Goal: Task Accomplishment & Management: Complete application form

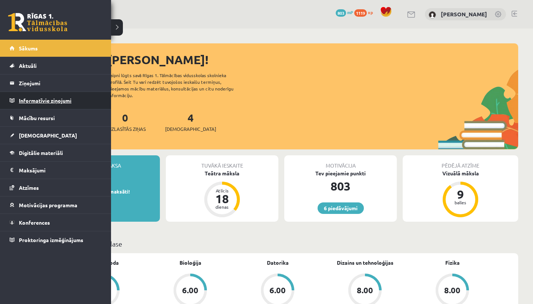
click at [62, 95] on legend "Informatīvie ziņojumi 0" at bounding box center [60, 100] width 83 height 17
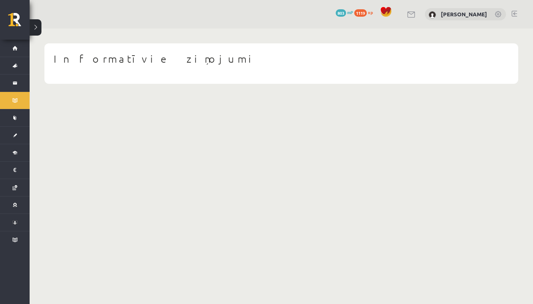
click at [120, 120] on body "6 Dāvanas 803 mP 1119 xp Adriana Villa Sākums Aktuāli Kā mācīties eSKOLĀ Kontak…" at bounding box center [266, 152] width 533 height 304
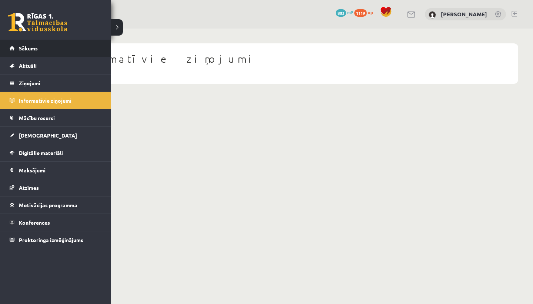
click at [23, 46] on span "Sākums" at bounding box center [28, 48] width 19 height 7
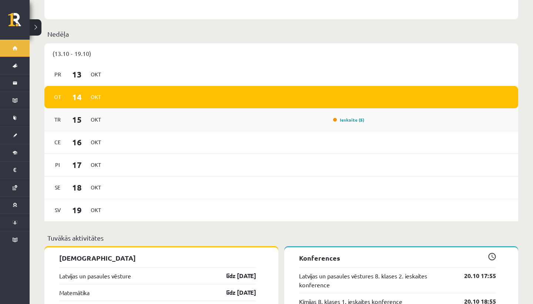
scroll to position [517, 0]
click at [340, 117] on link "Ieskaite (5)" at bounding box center [348, 120] width 31 height 6
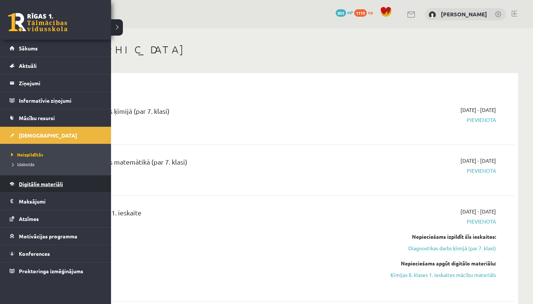
click at [19, 183] on link "Digitālie materiāli" at bounding box center [56, 183] width 92 height 17
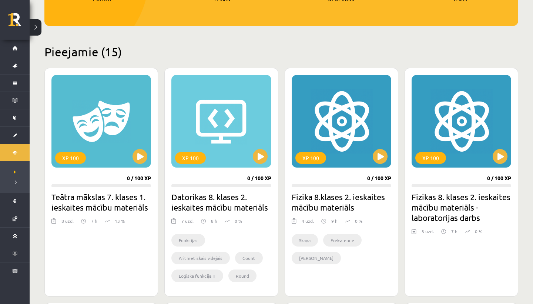
scroll to position [139, 0]
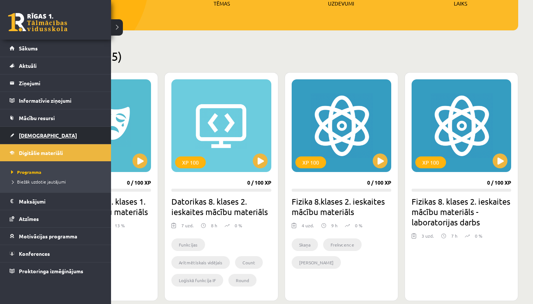
click at [24, 130] on link "[DEMOGRAPHIC_DATA]" at bounding box center [56, 135] width 92 height 17
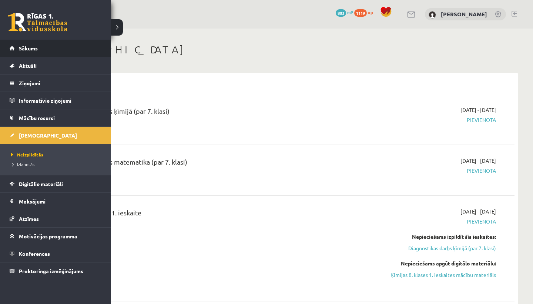
click at [26, 49] on span "Sākums" at bounding box center [28, 48] width 19 height 7
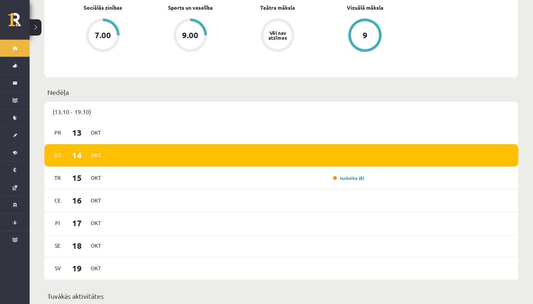
scroll to position [468, 0]
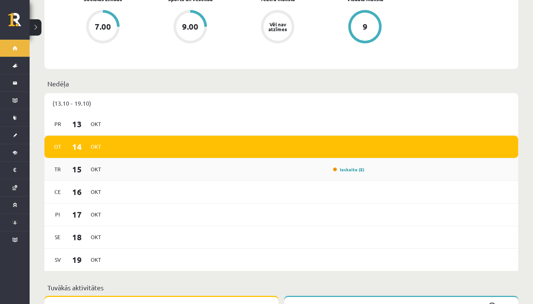
click at [312, 171] on div "Tr 15 Okt Ieskaite (5)" at bounding box center [281, 169] width 474 height 23
click at [341, 166] on link "Ieskaite (5)" at bounding box center [348, 169] width 31 height 6
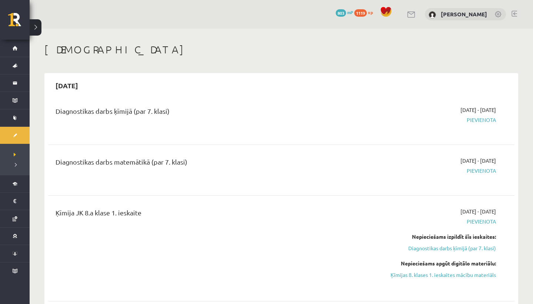
click at [513, 13] on link at bounding box center [515, 14] width 6 height 6
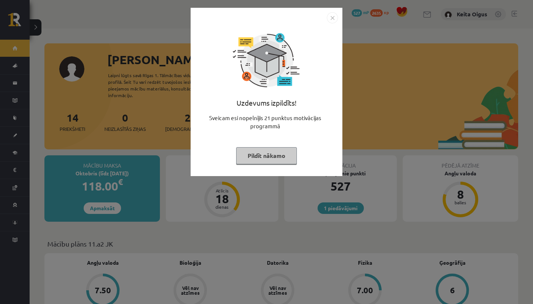
click at [331, 17] on img "Close" at bounding box center [332, 17] width 11 height 11
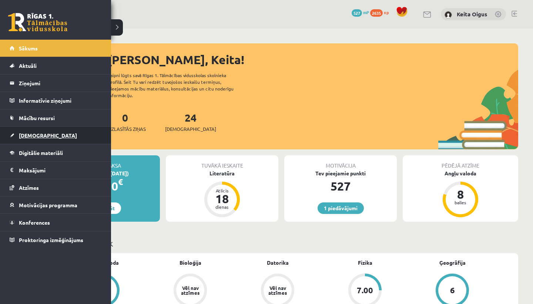
click at [30, 133] on span "[DEMOGRAPHIC_DATA]" at bounding box center [48, 135] width 58 height 7
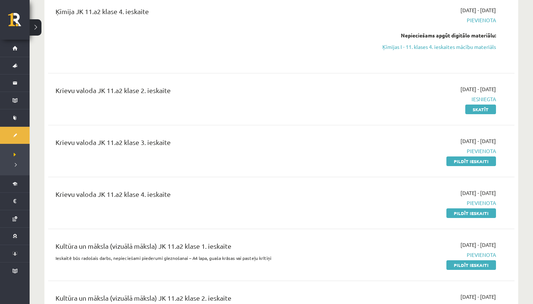
scroll to position [1154, 0]
click at [454, 160] on link "Pildīt ieskaiti" at bounding box center [472, 161] width 50 height 10
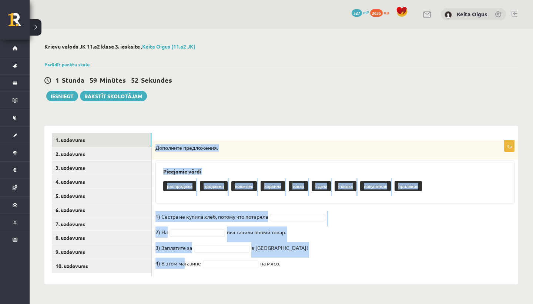
drag, startPoint x: 155, startPoint y: 143, endPoint x: 186, endPoint y: 265, distance: 125.3
click at [186, 265] on div "4p Дополните предложения. Pieejamie vārdi распродажа продавец кошелёк корзина т…" at bounding box center [335, 208] width 367 height 136
click at [326, 230] on fieldset "1) Сестра не купила хлеб, потому что потеряла 2) На выставили новый товар. 3) З…" at bounding box center [335, 242] width 359 height 62
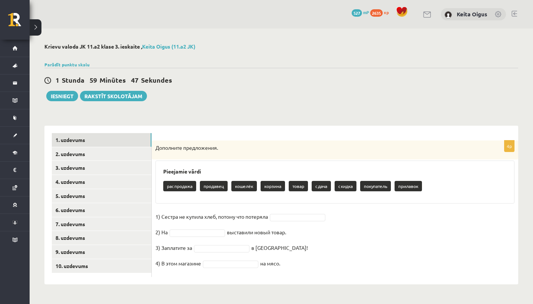
drag, startPoint x: 151, startPoint y: 143, endPoint x: 201, endPoint y: 292, distance: 157.1
click at [201, 292] on div "**********" at bounding box center [282, 164] width 504 height 270
click at [341, 251] on fieldset "1) Сестра не купила хлеб, потому что потеряла 2) На выставили новый товар. 3) З…" at bounding box center [335, 242] width 359 height 62
drag, startPoint x: 155, startPoint y: 145, endPoint x: 204, endPoint y: 291, distance: 154.1
click at [204, 291] on div "**********" at bounding box center [282, 164] width 504 height 270
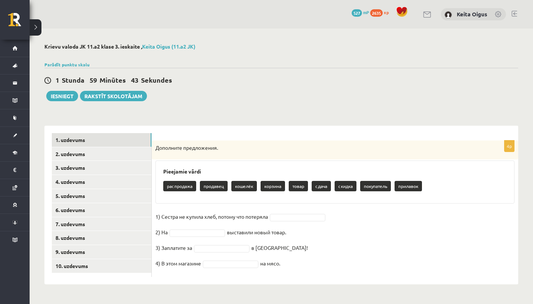
copy div "Дополните предложения. Pieejamie vārdi распродажа продавец кошелёк корзина това…"
click at [310, 212] on fieldset "1) Сестра не купила хлеб, потому что потеряла 2) На выставили новый товар. 3) З…" at bounding box center [335, 242] width 359 height 62
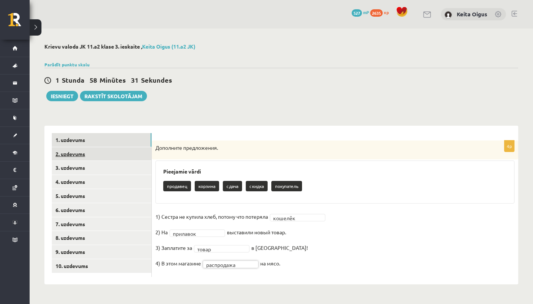
click at [80, 154] on link "2. uzdevums" at bounding box center [102, 154] width 100 height 14
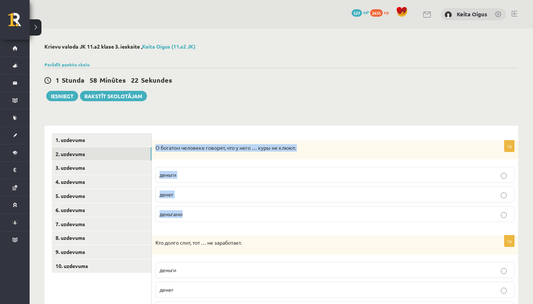
drag, startPoint x: 155, startPoint y: 145, endPoint x: 167, endPoint y: 219, distance: 75.0
click at [167, 219] on div "1p О богатом человеке говорят, что у него … куры не клюют. деньги денег деньгами" at bounding box center [335, 184] width 367 height 88
copy div "О богатом человеке говорят, что у него … куры не клюют. деньги денег деньгами"
click at [172, 192] on span "денег" at bounding box center [167, 194] width 14 height 7
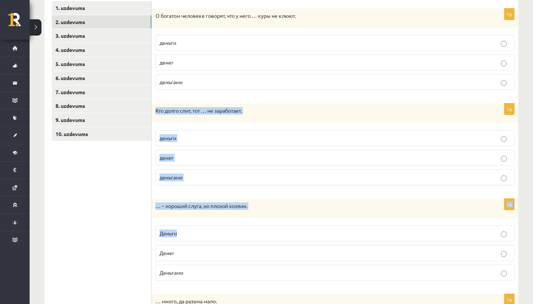
scroll to position [128, 0]
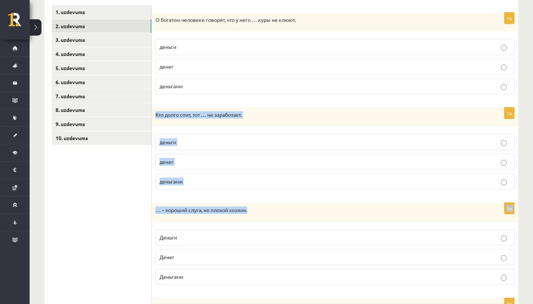
drag, startPoint x: 156, startPoint y: 97, endPoint x: 178, endPoint y: 231, distance: 135.6
click at [178, 231] on form "1p О богатом человеке говорят, что у него … куры не клюют. деньги денег деньгам…" at bounding box center [335, 195] width 352 height 380
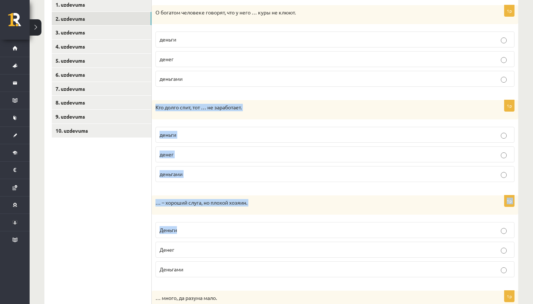
scroll to position [137, 0]
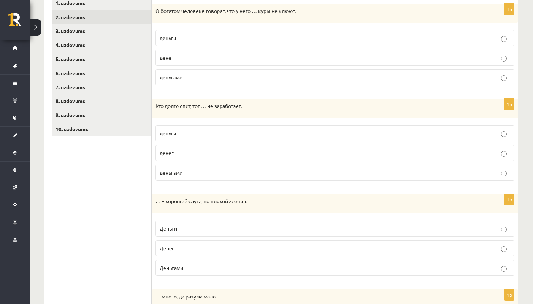
click at [138, 235] on ul "1. uzdevums 2. uzdevums 3. uzdevums 4. uzdevums 5. uzdevums 6. uzdevums 7. uzde…" at bounding box center [102, 186] width 100 height 380
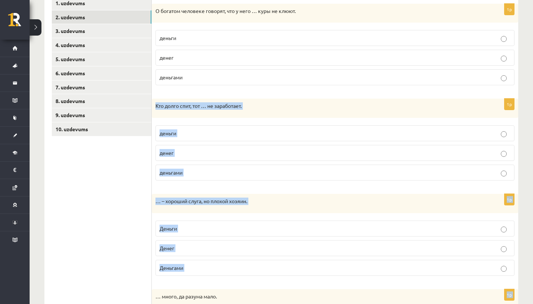
drag, startPoint x: 154, startPoint y: 103, endPoint x: 169, endPoint y: 283, distance: 181.0
click at [170, 283] on form "1p О богатом человеке говорят, что у него … куры не клюют. деньги денег деньгам…" at bounding box center [335, 186] width 352 height 380
copy form "Кто долго спит, тот … не заработает. деньги денег деньгами 1p … – хороший слуга…"
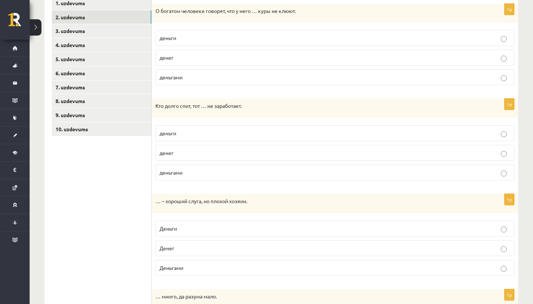
click at [191, 149] on p "денег" at bounding box center [335, 153] width 351 height 8
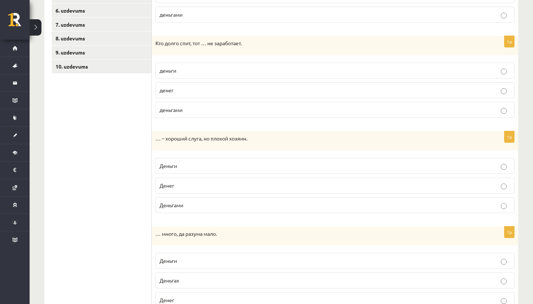
scroll to position [200, 0]
click at [186, 166] on p "Деньги" at bounding box center [335, 165] width 351 height 8
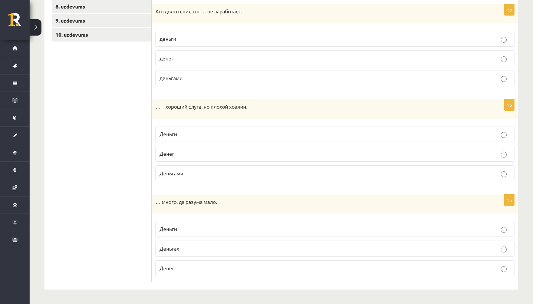
scroll to position [231, 0]
drag, startPoint x: 158, startPoint y: 198, endPoint x: 152, endPoint y: 230, distance: 33.2
click at [152, 230] on div "1p … много, да разума мало. Деньги Деньгах Денег" at bounding box center [335, 239] width 367 height 88
click at [138, 229] on ul "1. uzdevums 2. uzdevums 3. uzdevums 4. uzdevums 5. uzdevums 6. uzdevums 7. uzde…" at bounding box center [102, 92] width 100 height 380
drag, startPoint x: 155, startPoint y: 199, endPoint x: 170, endPoint y: 275, distance: 77.8
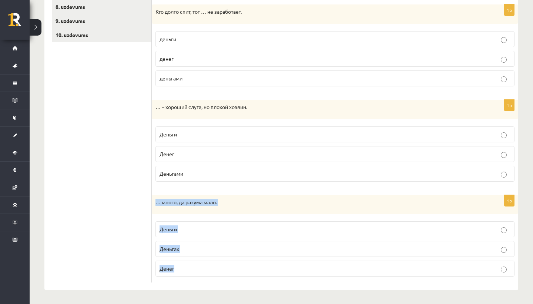
click at [170, 275] on div "1p … много, да разума мало. Деньги Деньгах Денег" at bounding box center [335, 239] width 367 height 88
copy div "… много, да разума мало. Деньги Деньгах Денег"
click at [173, 228] on span "Деньги" at bounding box center [168, 229] width 17 height 7
click at [174, 272] on label "Денег" at bounding box center [335, 268] width 359 height 16
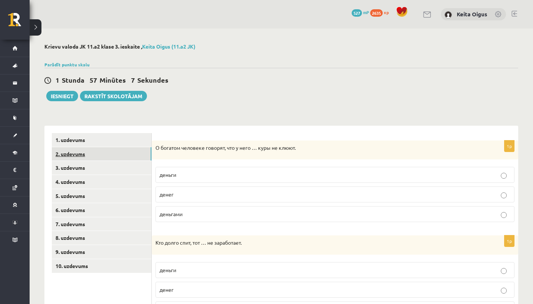
scroll to position [0, 0]
click at [108, 168] on link "3. uzdevums" at bounding box center [102, 168] width 100 height 14
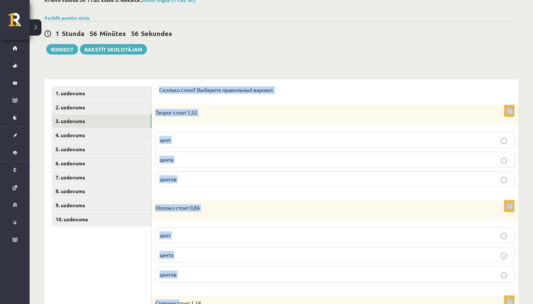
scroll to position [50, 0]
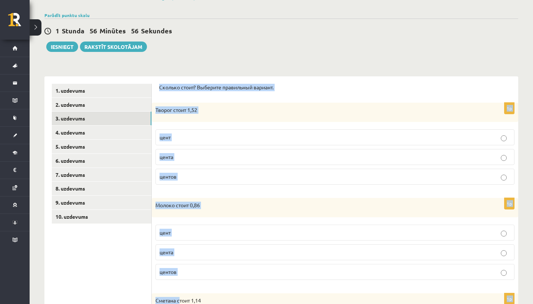
drag, startPoint x: 158, startPoint y: 132, endPoint x: 180, endPoint y: 299, distance: 168.5
click at [180, 299] on div "Сколько стоит? Выберите правильный вариант. 1p Творог стоит 1,52 цент цента цен…" at bounding box center [335, 279] width 367 height 407
copy form "Сколько стоит? Выберите правильный вариант. 1p Творог стоит 1,52 цент цента цен…"
click at [178, 160] on p "цента" at bounding box center [335, 157] width 351 height 8
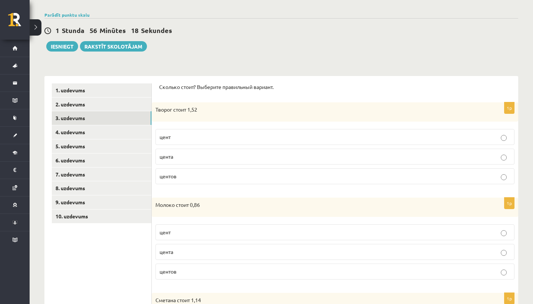
click at [185, 270] on p "центов" at bounding box center [335, 271] width 351 height 8
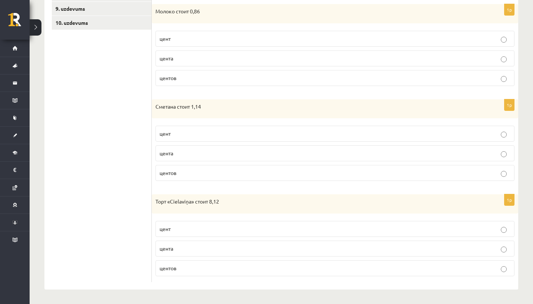
scroll to position [242, 0]
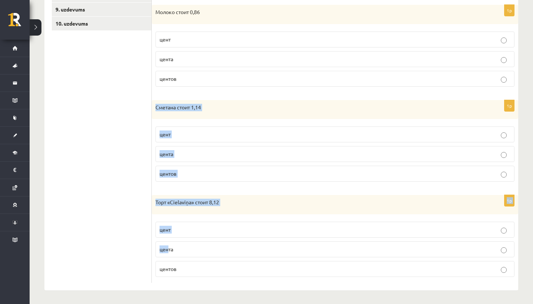
drag, startPoint x: 152, startPoint y: 103, endPoint x: 173, endPoint y: 254, distance: 152.5
click at [173, 254] on form "Сколько стоит? Выберите правильный вариант. 1p Творог стоит 1,52 цент цента цен…" at bounding box center [335, 87] width 352 height 392
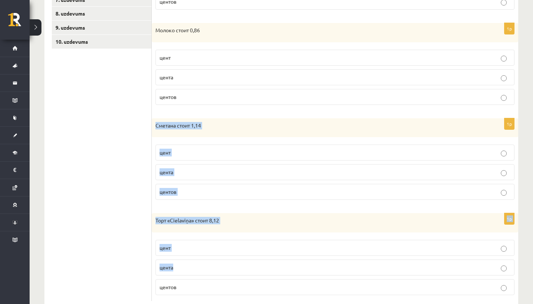
scroll to position [229, 0]
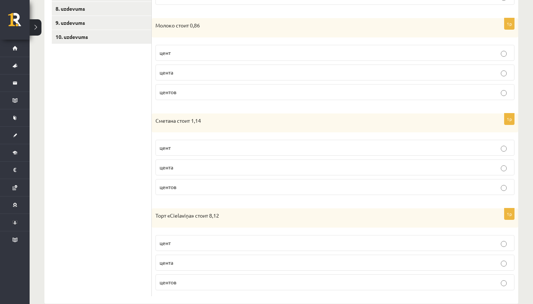
click at [91, 180] on ul "1. uzdevums 2. uzdevums 3. uzdevums 4. uzdevums 5. uzdevums 6. uzdevums 7. uzde…" at bounding box center [102, 100] width 100 height 392
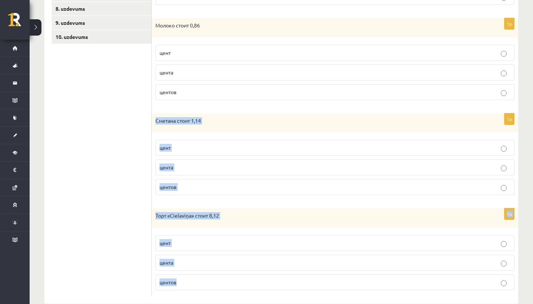
drag, startPoint x: 154, startPoint y: 117, endPoint x: 174, endPoint y: 292, distance: 176.0
click at [174, 292] on form "Сколько стоит? Выберите правильный вариант. 1p Творог стоит 1,52 цент цента цен…" at bounding box center [335, 100] width 352 height 392
copy form "Сметана стоит 1,14 цент цента центов 1p Торт «Cielaviņa» стоит 8,12 цент цента …"
click at [240, 189] on p "центов" at bounding box center [335, 187] width 351 height 8
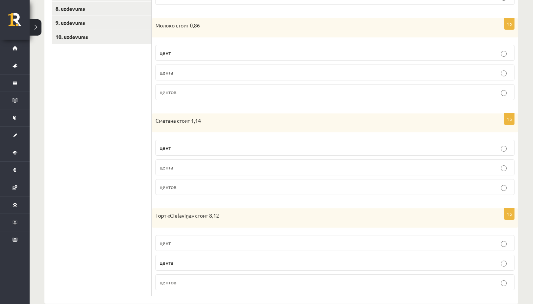
click at [222, 282] on p "центов" at bounding box center [335, 282] width 351 height 8
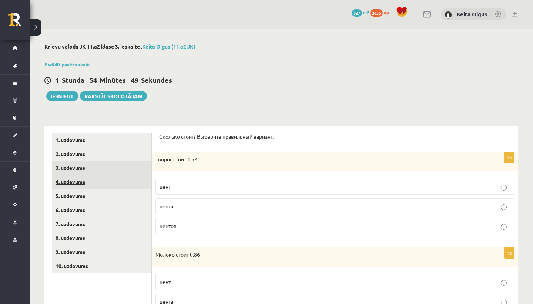
scroll to position [0, 0]
click at [89, 184] on link "4. uzdevums" at bounding box center [102, 182] width 100 height 14
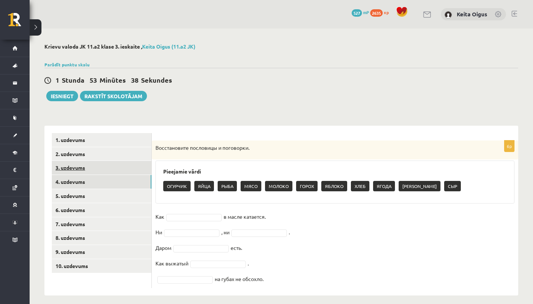
drag, startPoint x: 153, startPoint y: 142, endPoint x: 150, endPoint y: 170, distance: 27.9
click at [150, 170] on div "**********" at bounding box center [281, 211] width 474 height 170
click at [230, 100] on div "1 Stunda 53 Minūtes 37 Sekundes Ieskaite saglabāta! Iesniegt Rakstīt skolotājam" at bounding box center [281, 84] width 474 height 33
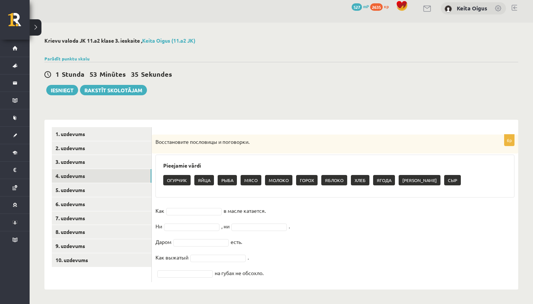
drag, startPoint x: 155, startPoint y: 147, endPoint x: 178, endPoint y: 300, distance: 154.3
click at [178, 300] on div "**********" at bounding box center [282, 163] width 504 height 281
copy div "Восстановите пословицы и поговорки. Pieejamie vārdi ОГУРЧИК ЯЙЦА РЫБА МЯСО МОЛО…"
click at [337, 214] on fieldset "Как в масле катается. Ни , ни . Даром есть. Как выжатый . на губах не обсохло." at bounding box center [335, 241] width 359 height 73
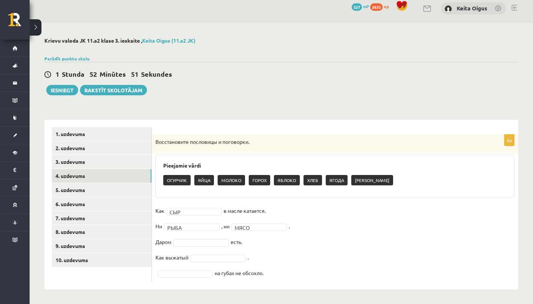
click at [202, 246] on fieldset "Как СЫР *** в масле катается. Ни РЫБА **** , ни МЯСО **** . Даром есть. Как выж…" at bounding box center [335, 241] width 359 height 73
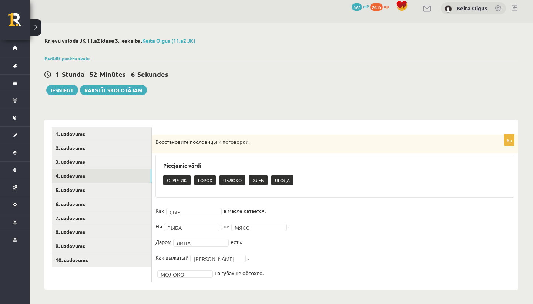
click at [111, 195] on ul "1. uzdevums 2. uzdevums 3. uzdevums 4. uzdevums 5. uzdevums 6. uzdevums 7. uzde…" at bounding box center [102, 204] width 100 height 155
click at [106, 191] on link "5. uzdevums" at bounding box center [102, 190] width 100 height 14
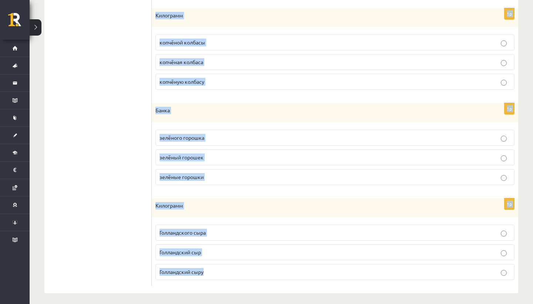
scroll to position [337, 0]
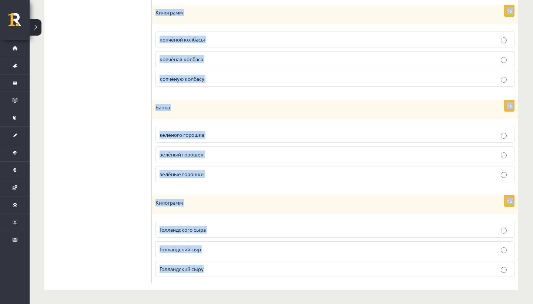
drag, startPoint x: 155, startPoint y: 126, endPoint x: 174, endPoint y: 302, distance: 177.8
copy form "Сколько чего? Выберите правильный вариант. 1p Бутылка оливкового масла оливково…"
click at [133, 120] on ul "1. uzdevums 2. uzdevums 3. uzdevums 4. uzdevums 5. uzdevums 6. uzdevums 7. uzde…" at bounding box center [102, 39] width 100 height 487
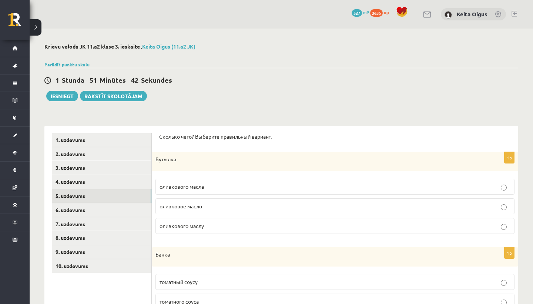
scroll to position [0, 0]
click at [186, 185] on span "оливкового масла" at bounding box center [182, 186] width 44 height 7
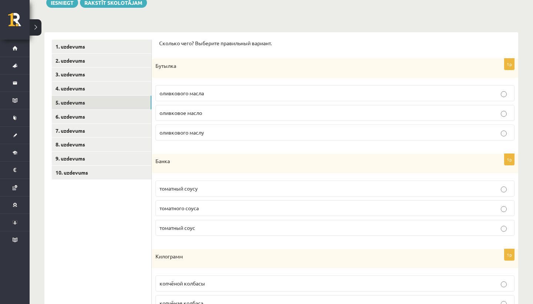
scroll to position [107, 0]
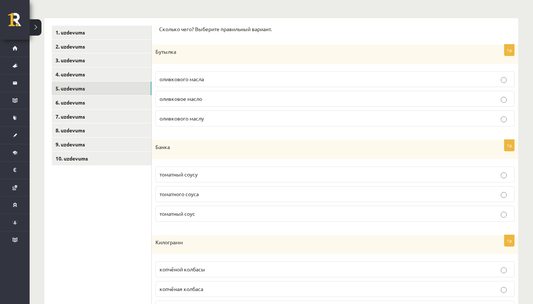
click at [207, 191] on p "томатного соуса" at bounding box center [335, 194] width 351 height 8
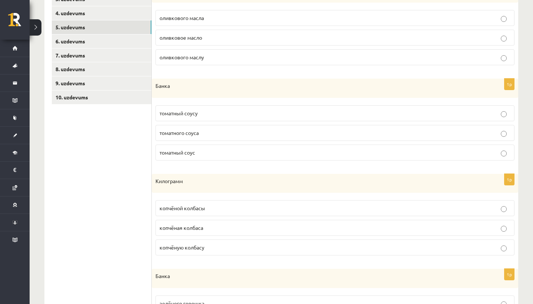
scroll to position [178, 0]
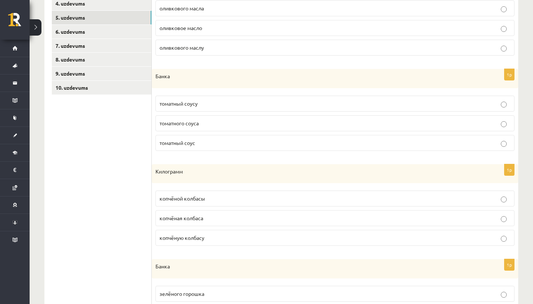
click at [191, 195] on span "копчёной колбасы" at bounding box center [183, 198] width 46 height 7
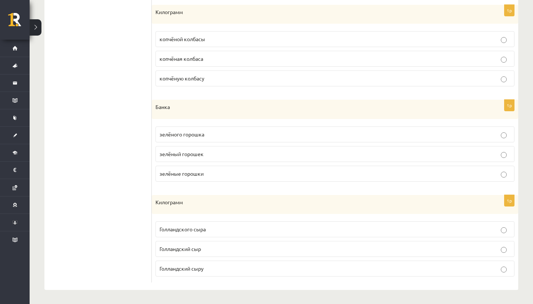
scroll to position [337, 0]
click at [201, 133] on span "зелёного горошка" at bounding box center [182, 134] width 45 height 7
click at [210, 229] on p "Голландского сыра" at bounding box center [335, 230] width 351 height 8
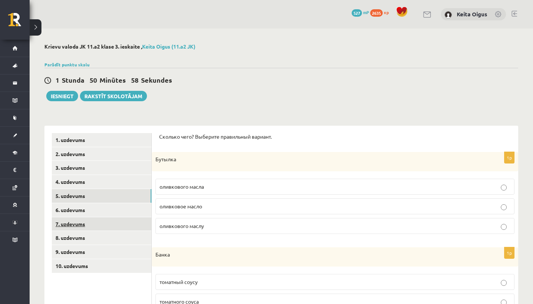
scroll to position [0, 0]
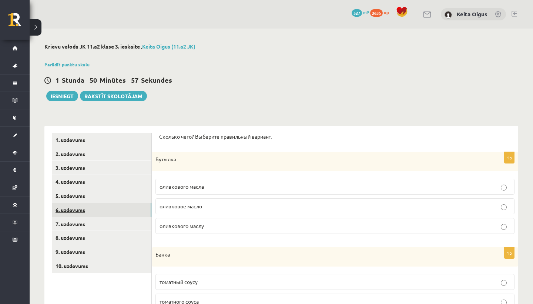
click at [94, 211] on link "6. uzdevums" at bounding box center [102, 210] width 100 height 14
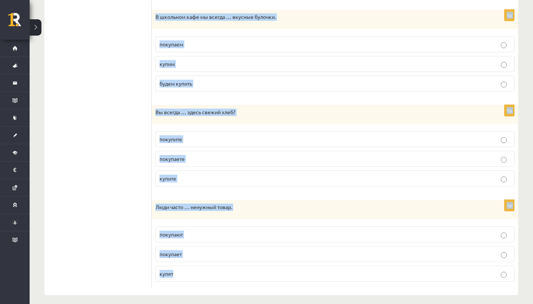
scroll to position [432, 0]
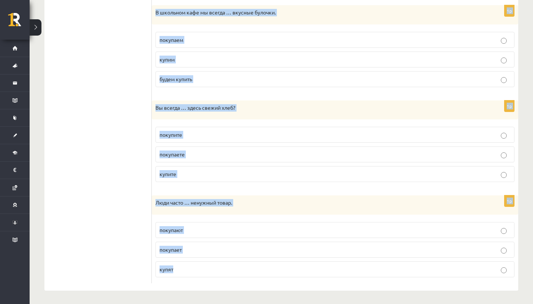
drag, startPoint x: 160, startPoint y: 133, endPoint x: 180, endPoint y: 303, distance: 171.1
copy form "Выберите правильную форму глагола 1p В этом магазине … свежие овощи и фрукты. п…"
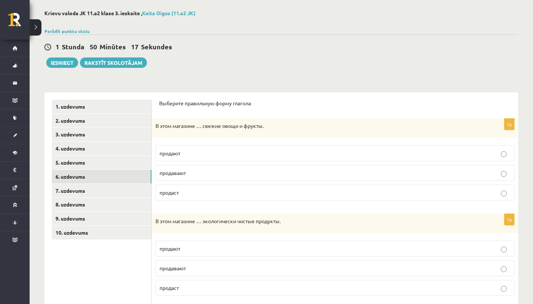
scroll to position [17, 0]
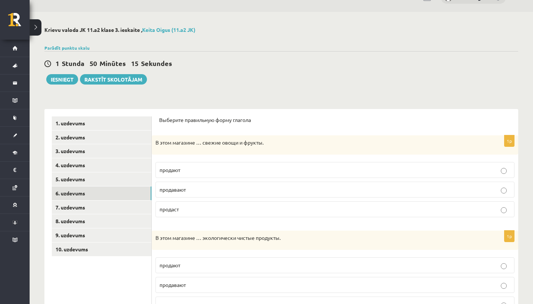
click at [204, 169] on p "продают" at bounding box center [335, 170] width 351 height 8
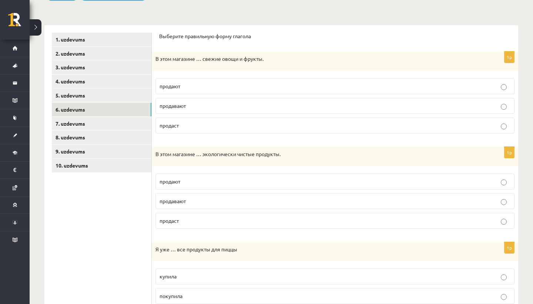
click at [203, 184] on p "продают" at bounding box center [335, 181] width 351 height 8
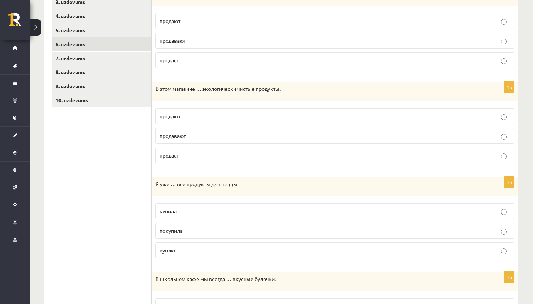
scroll to position [170, 0]
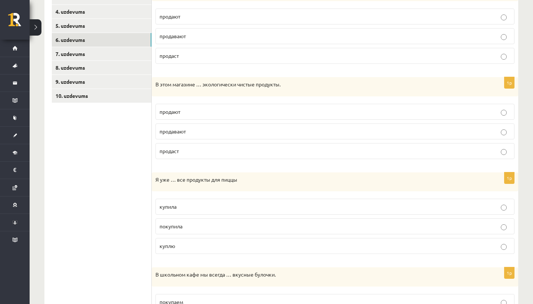
click at [197, 203] on p "купила" at bounding box center [335, 207] width 351 height 8
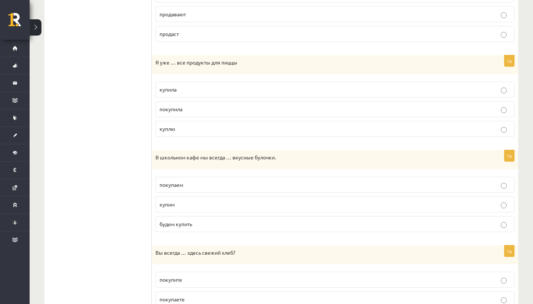
scroll to position [287, 0]
click at [189, 186] on p "покупаем" at bounding box center [335, 185] width 351 height 8
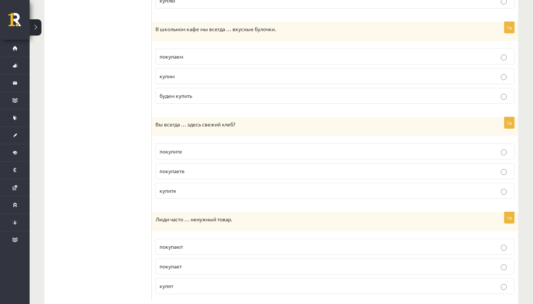
scroll to position [416, 0]
click at [196, 168] on p "покупаете" at bounding box center [335, 171] width 351 height 8
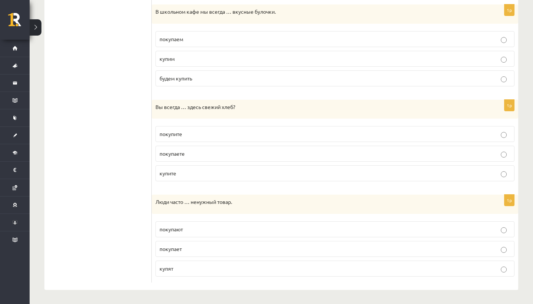
scroll to position [432, 0]
click at [177, 230] on span "покупают" at bounding box center [171, 229] width 23 height 7
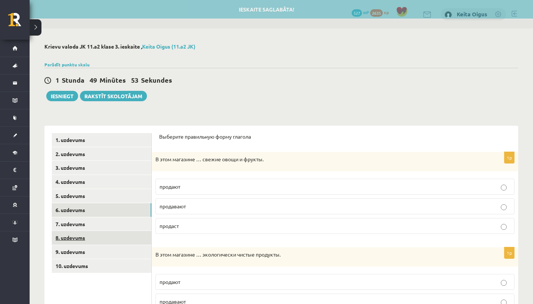
scroll to position [0, 0]
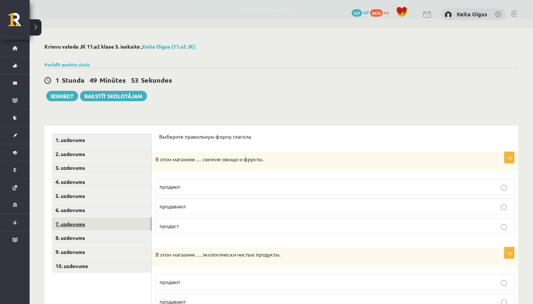
click at [81, 224] on link "7. uzdevums" at bounding box center [102, 224] width 100 height 14
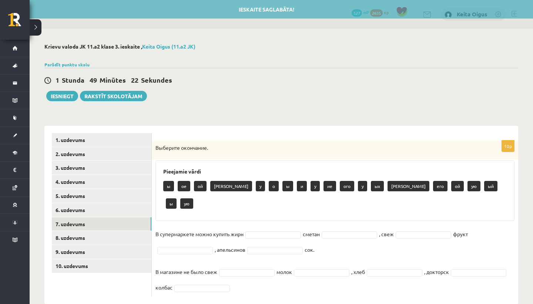
drag, startPoint x: 154, startPoint y: 146, endPoint x: 172, endPoint y: 267, distance: 122.8
click at [172, 267] on div "10p Выберите окончание. Pieejamie vārdi ы ое ой а у о ы и у ие ого у ых а его о…" at bounding box center [335, 218] width 367 height 156
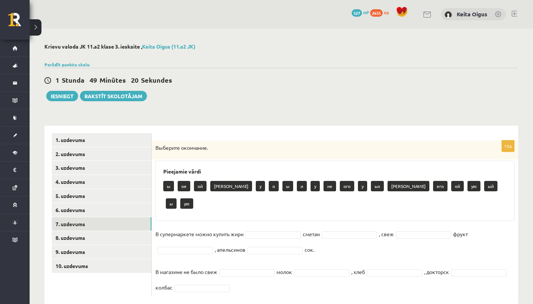
copy div "Выберите окончание. Pieejamie vārdi ы ое ой а у о ы и у ие ого у ых а его ой ую…"
click at [244, 56] on div at bounding box center [281, 55] width 474 height 7
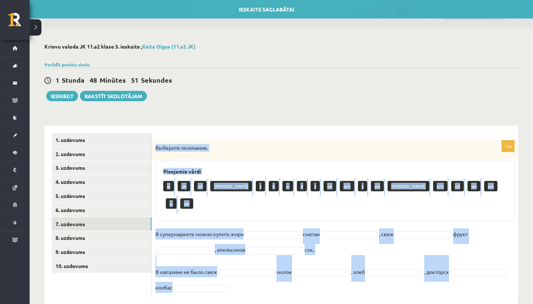
drag, startPoint x: 152, startPoint y: 141, endPoint x: 218, endPoint y: 286, distance: 158.9
click at [218, 286] on div "**********" at bounding box center [282, 174] width 504 height 290
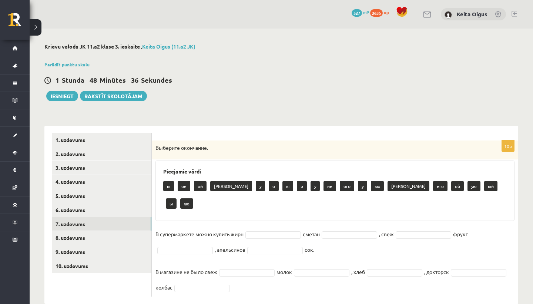
click at [220, 98] on div "1 Stunda 48 Minūtes 36 Sekundes Ieskaite saglabāta! Iesniegt Rakstīt skolotājam" at bounding box center [281, 84] width 474 height 33
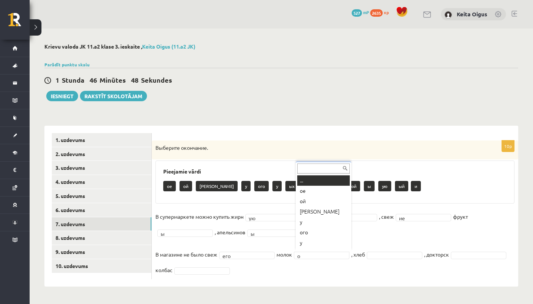
type input "*"
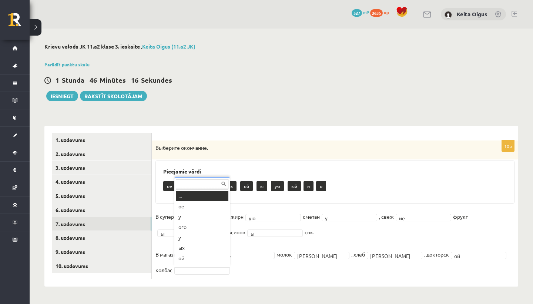
scroll to position [9, 0]
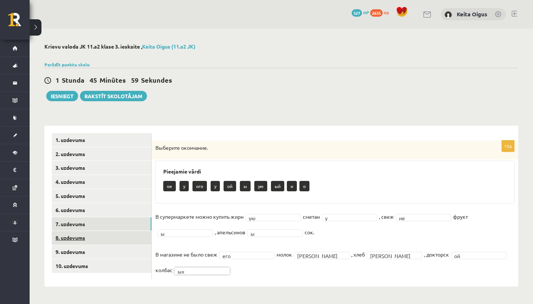
click at [89, 232] on link "8. uzdevums" at bounding box center [102, 238] width 100 height 14
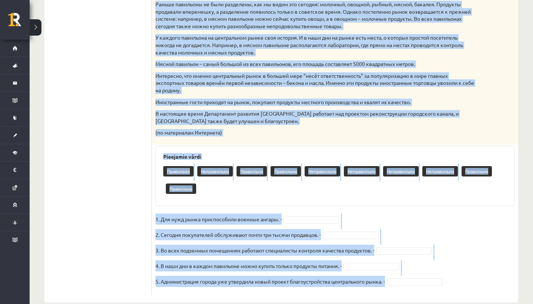
scroll to position [322, 0]
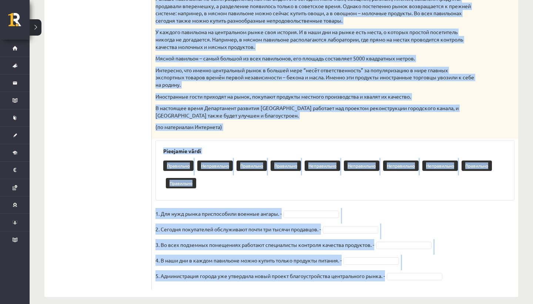
drag, startPoint x: 156, startPoint y: 146, endPoint x: 229, endPoint y: 303, distance: 173.5
click at [229, 303] on div "**********" at bounding box center [282, 8] width 504 height 605
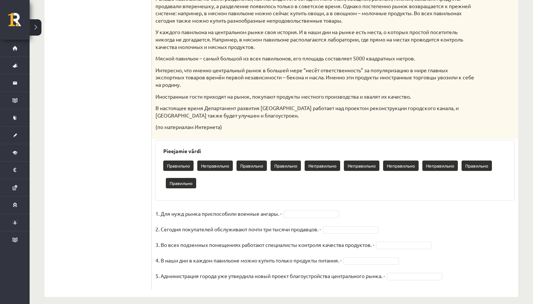
click at [434, 190] on div "Pieejamie vārdi Правильно Неправильно Правильно Правильно Неправильно Неправиль…" at bounding box center [335, 170] width 359 height 60
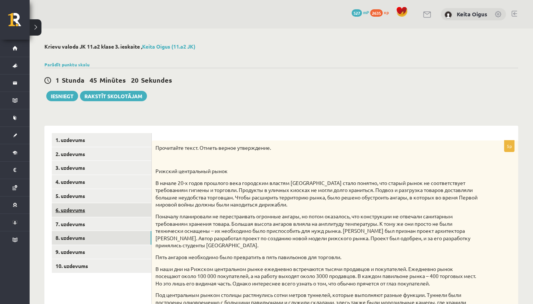
scroll to position [0, 0]
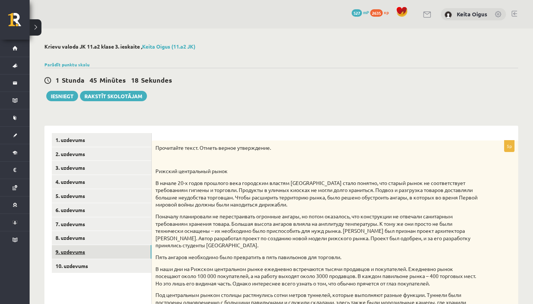
click at [140, 251] on link "9. uzdevums" at bounding box center [102, 252] width 100 height 14
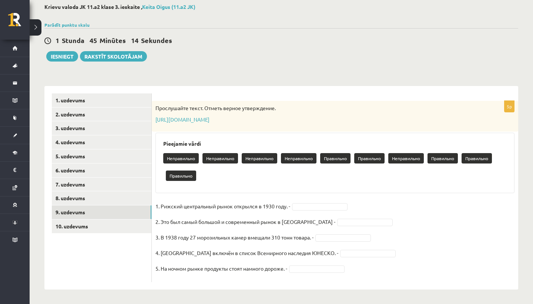
scroll to position [39, 0]
click at [197, 119] on link "https://www.zvaigzne.lv/upload/audio/100Urokov/2/64%201%201.mp3" at bounding box center [183, 119] width 54 height 7
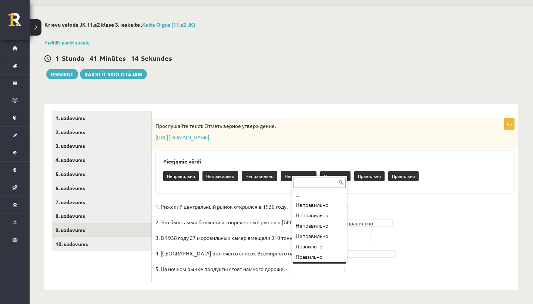
scroll to position [9, 0]
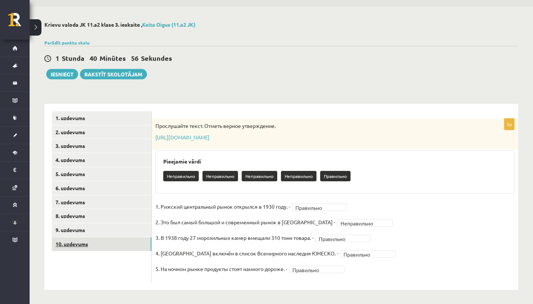
click at [100, 243] on link "10. uzdevums" at bounding box center [102, 244] width 100 height 14
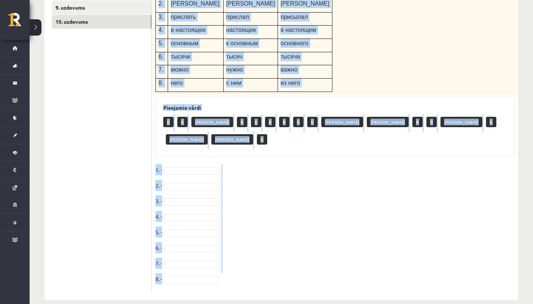
scroll to position [245, 0]
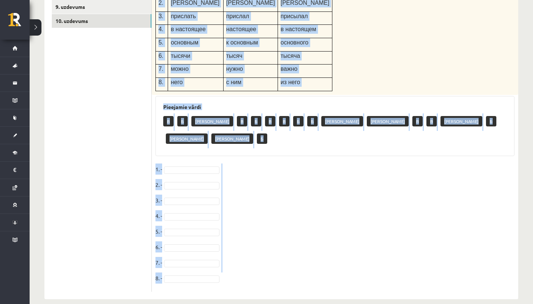
drag, startPoint x: 157, startPoint y: 120, endPoint x: 226, endPoint y: 302, distance: 194.7
click at [226, 302] on div "**********" at bounding box center [282, 49] width 504 height 530
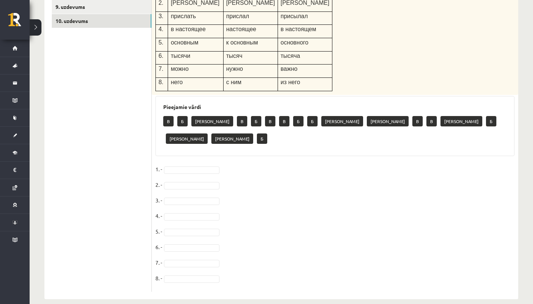
click at [301, 181] on fieldset "1. - 2. - 3. - 4. - 5. - 6. - 7. - 8. -" at bounding box center [335, 225] width 359 height 124
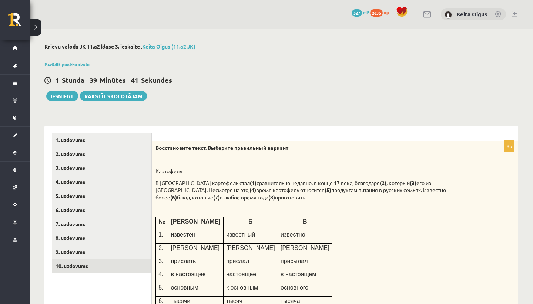
scroll to position [0, 0]
click at [64, 96] on button "Iesniegt" at bounding box center [62, 96] width 32 height 10
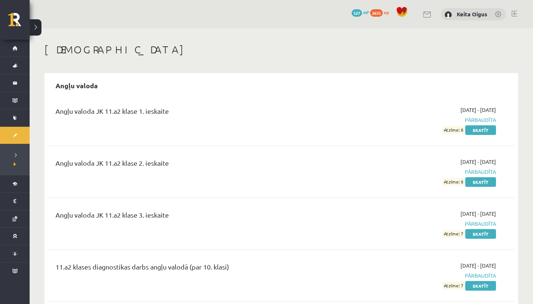
click at [513, 13] on link at bounding box center [515, 14] width 6 height 6
